Goal: Find contact information: Find contact information

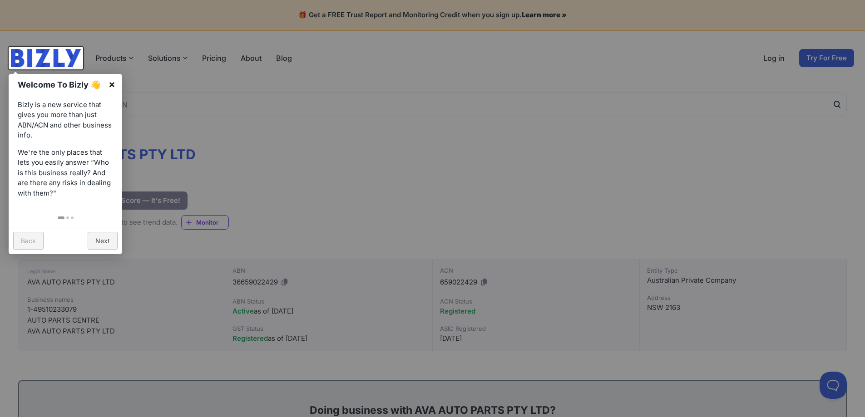
click at [110, 79] on link "×" at bounding box center [112, 84] width 20 height 20
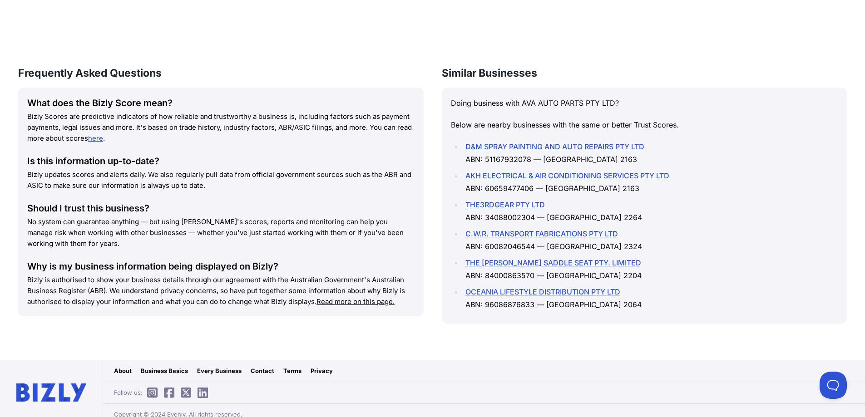
scroll to position [1200, 0]
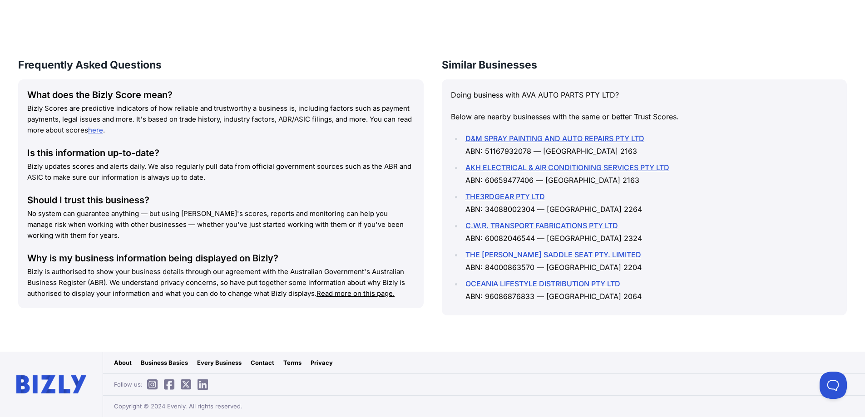
click at [260, 362] on link "Contact" at bounding box center [263, 362] width 24 height 9
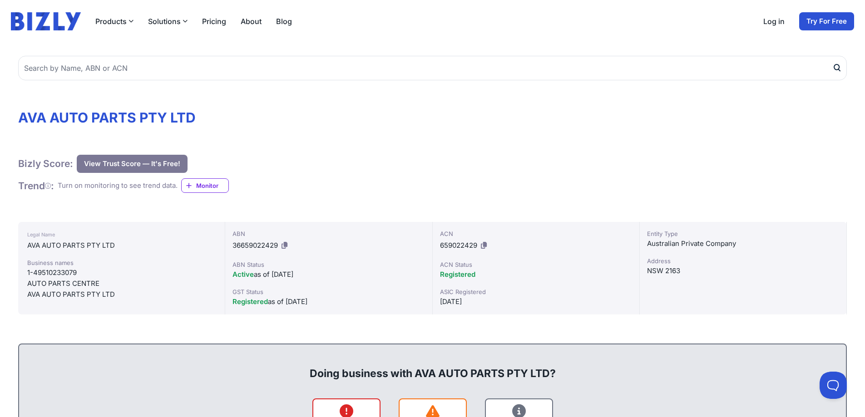
scroll to position [0, 0]
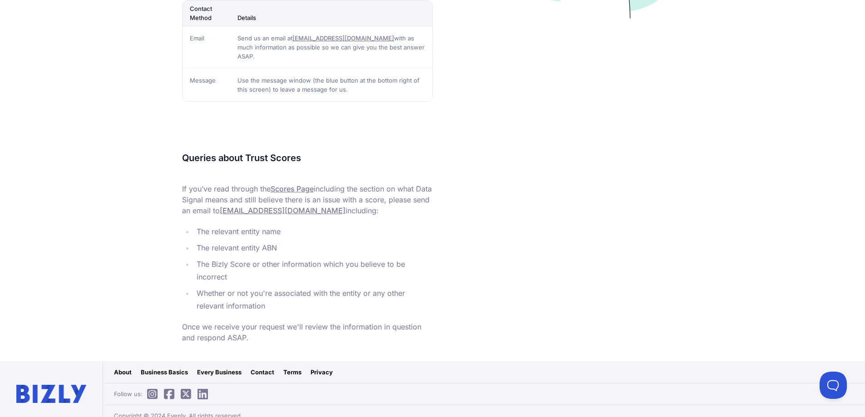
scroll to position [316, 0]
click at [264, 367] on link "Contact" at bounding box center [263, 371] width 24 height 9
